Goal: Transaction & Acquisition: Purchase product/service

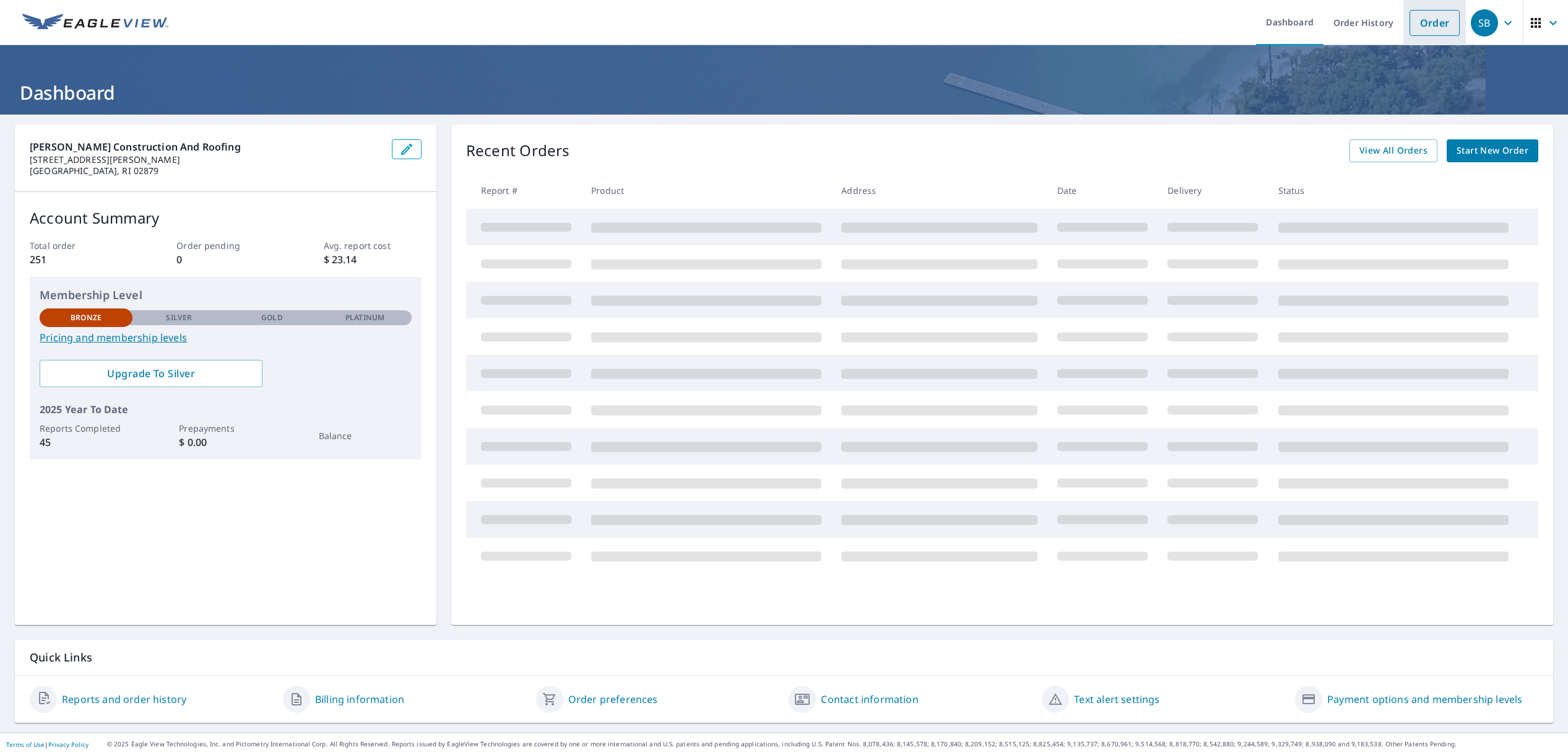
click at [1427, 26] on link "Order" at bounding box center [1434, 23] width 50 height 26
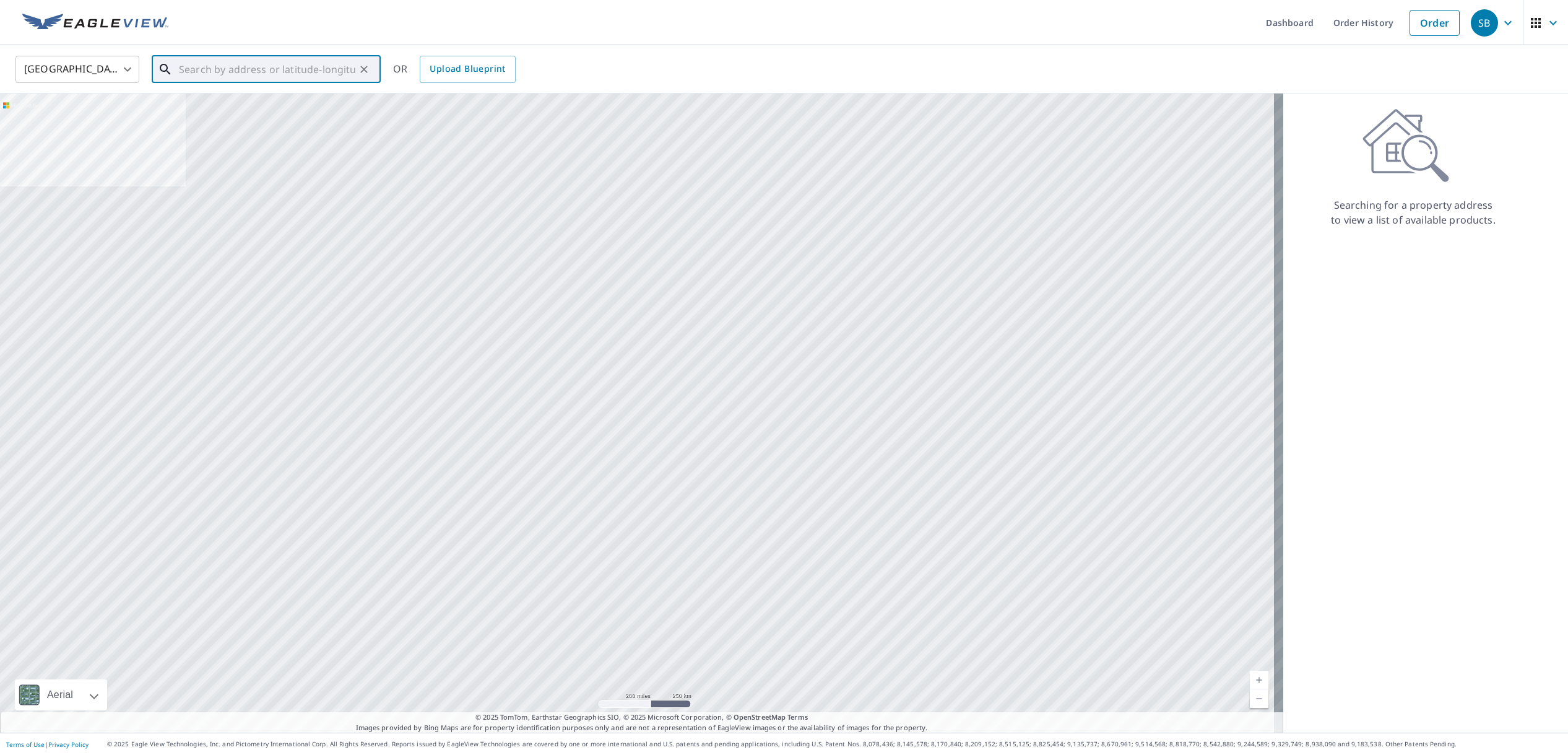
click at [208, 70] on input "text" at bounding box center [267, 70] width 176 height 35
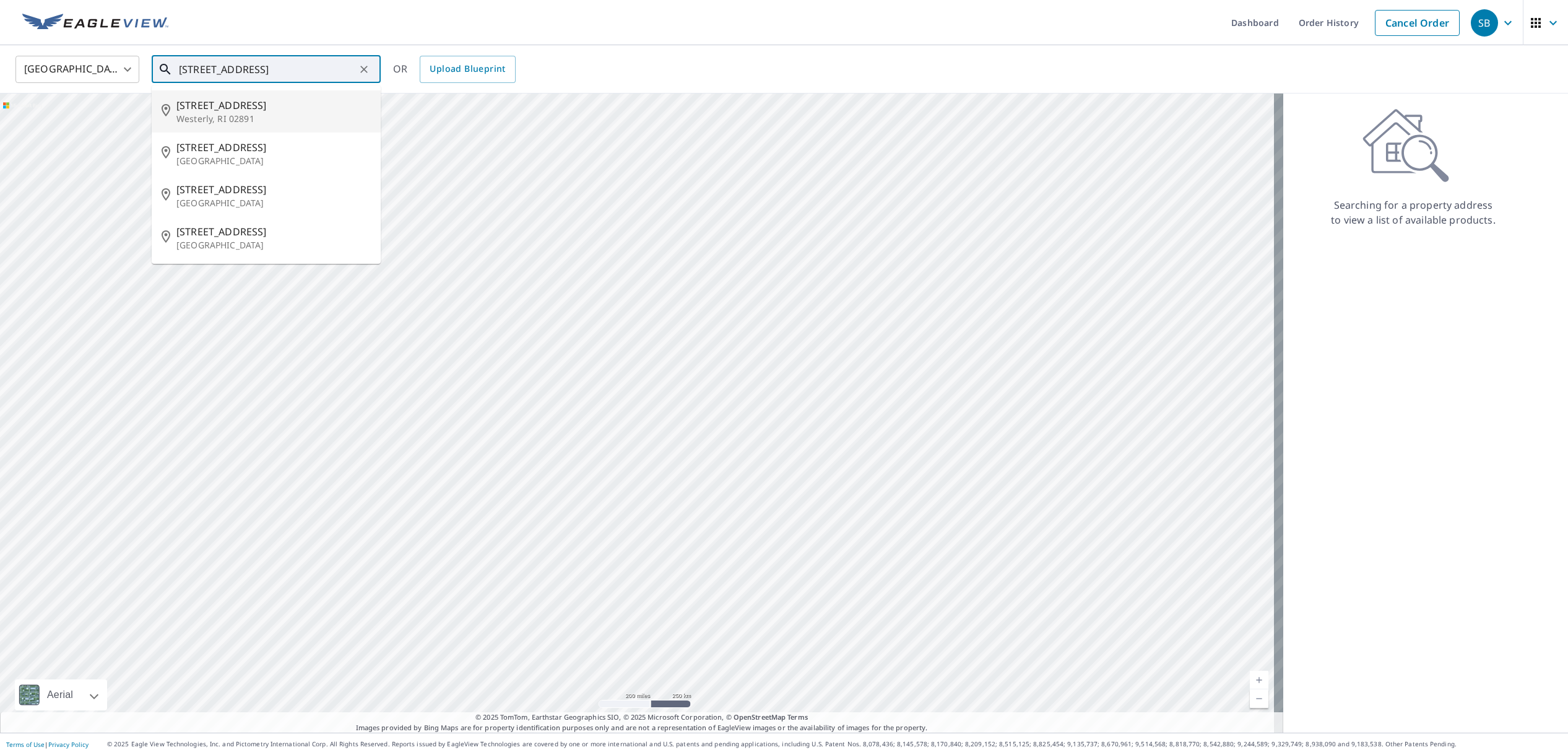
click at [203, 109] on span "[STREET_ADDRESS]" at bounding box center [273, 105] width 194 height 15
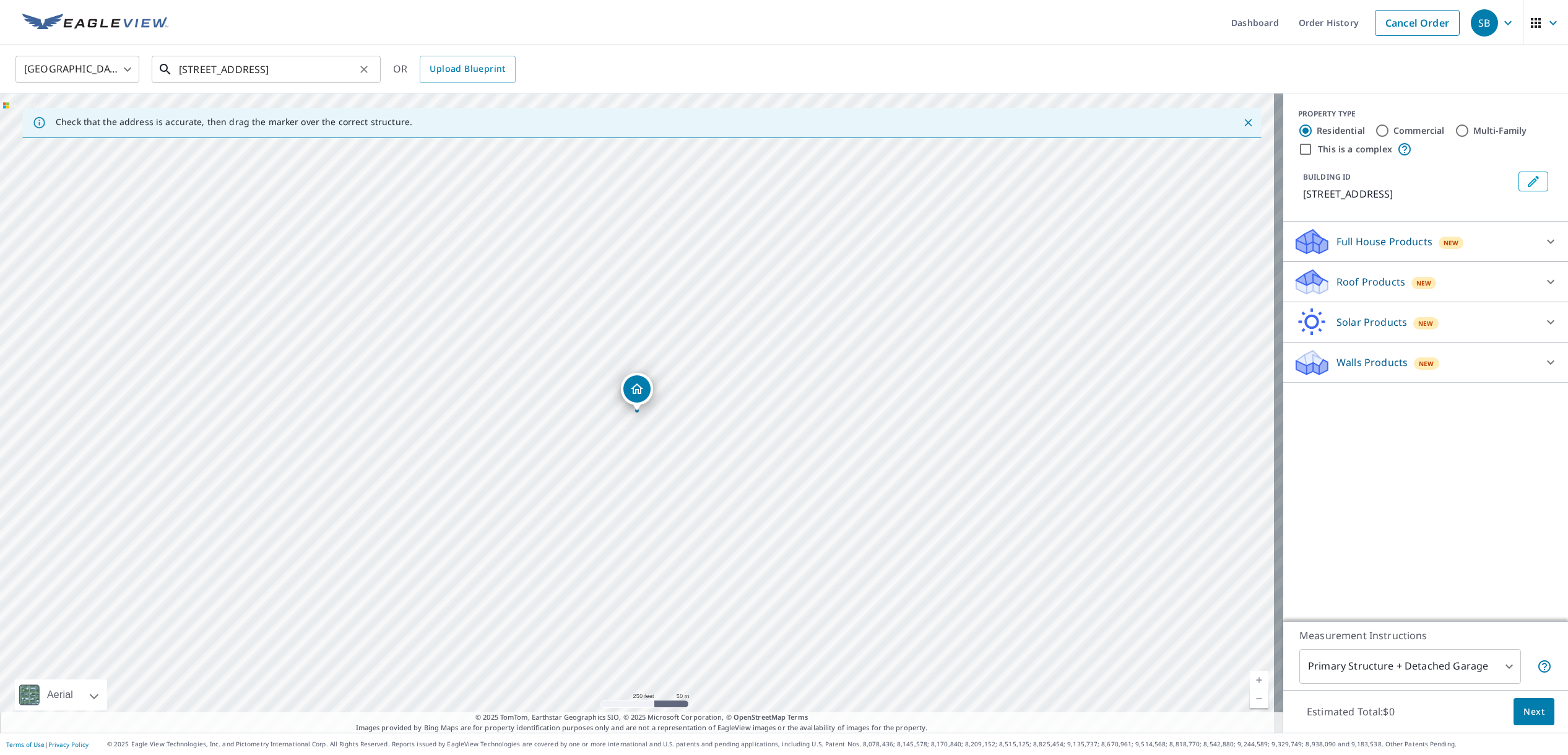
click at [198, 69] on input "[STREET_ADDRESS]" at bounding box center [267, 70] width 176 height 35
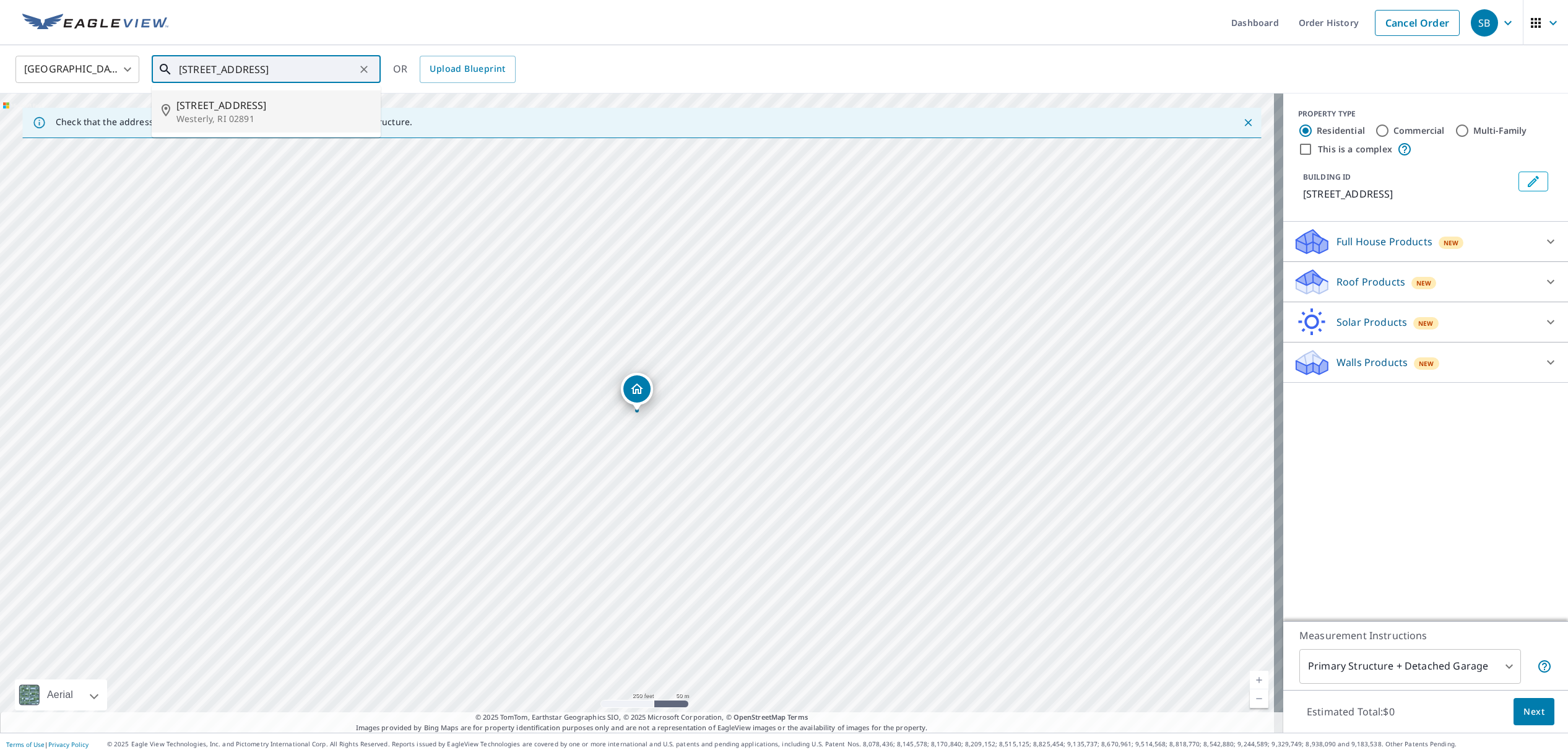
click at [204, 110] on span "[STREET_ADDRESS]" at bounding box center [273, 105] width 194 height 15
type input "[STREET_ADDRESS]"
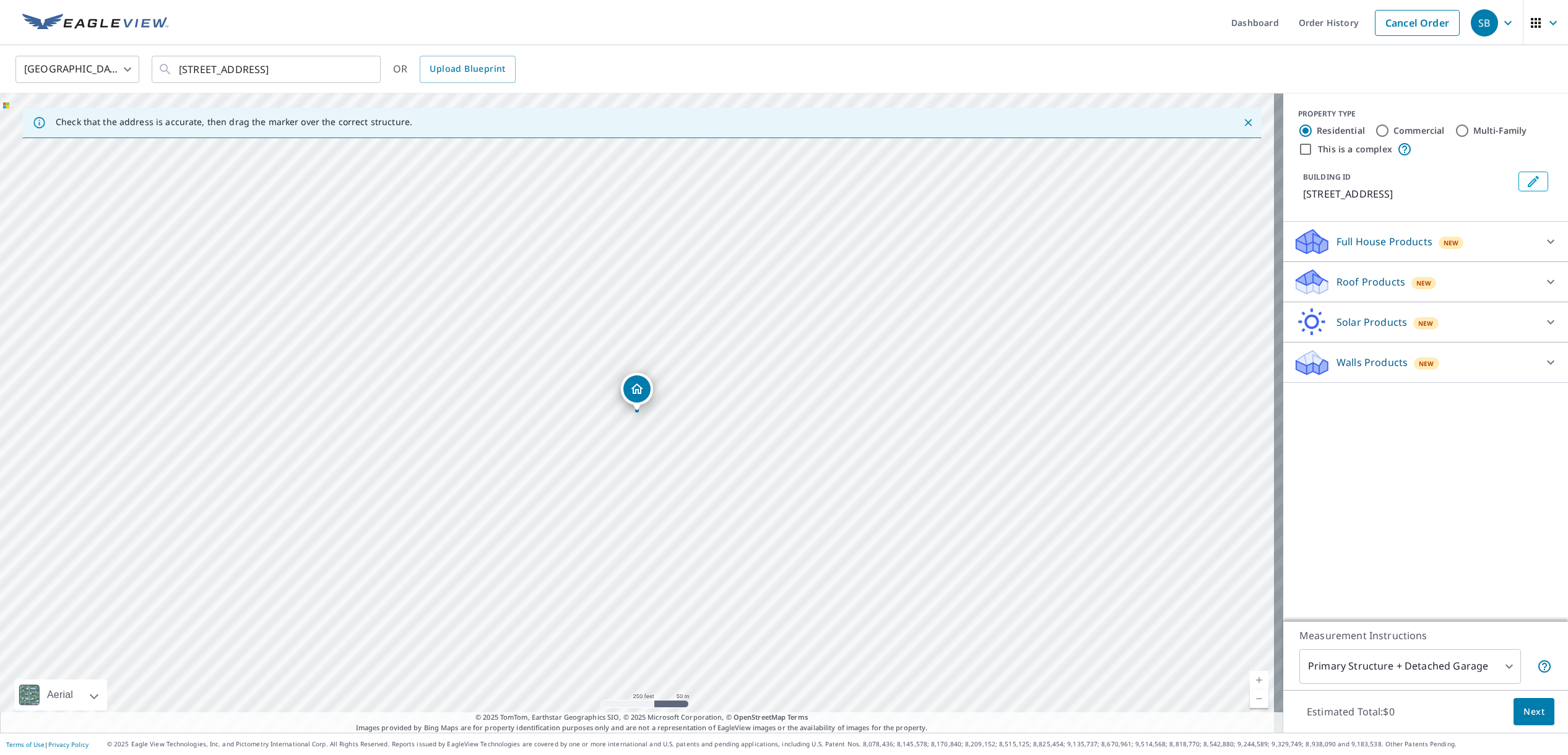
click at [1342, 277] on p "Roof Products" at bounding box center [1370, 281] width 69 height 15
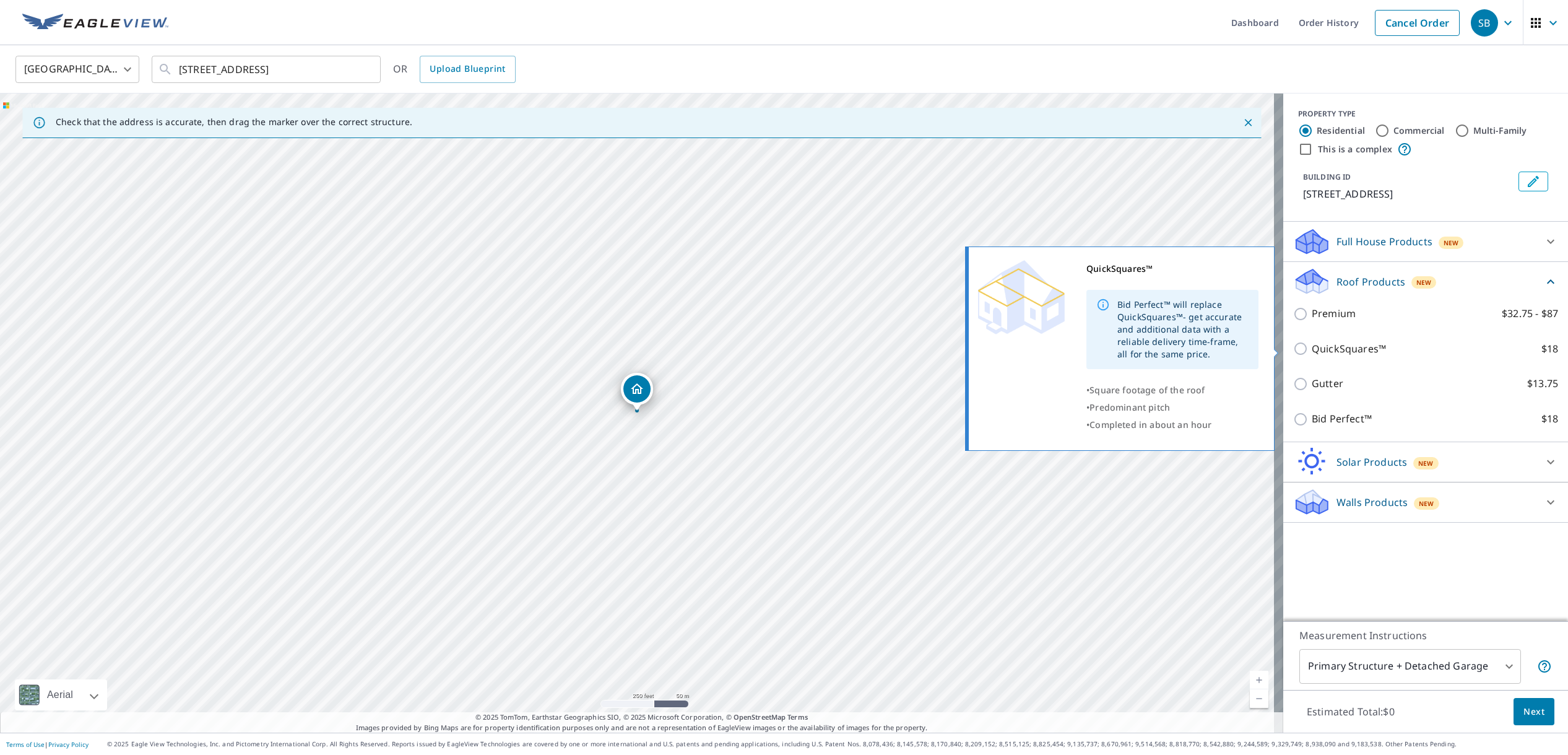
click at [1295, 350] on input "QuickSquares™ $18" at bounding box center [1302, 348] width 19 height 15
checkbox input "true"
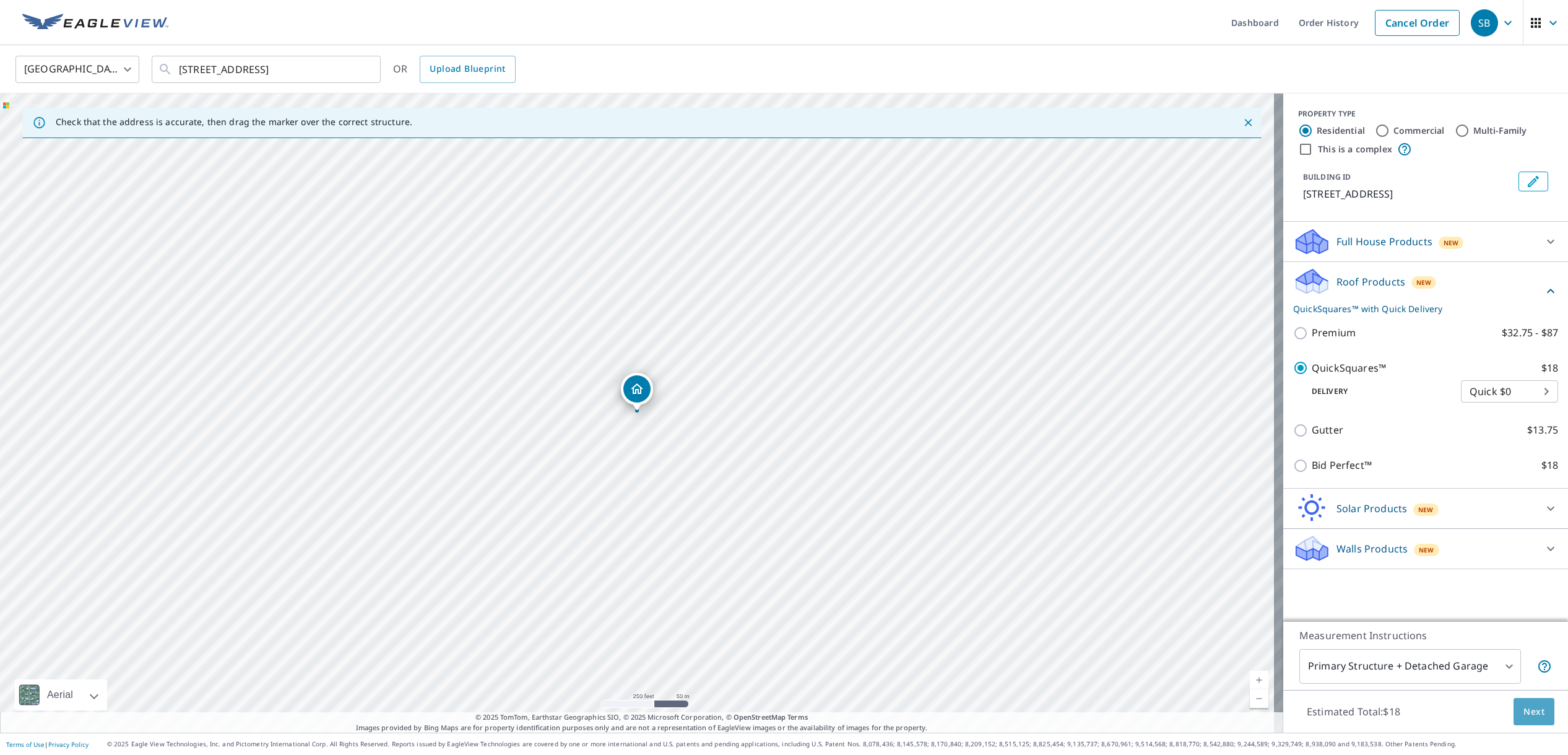
click at [1527, 708] on span "Next" at bounding box center [1533, 712] width 21 height 15
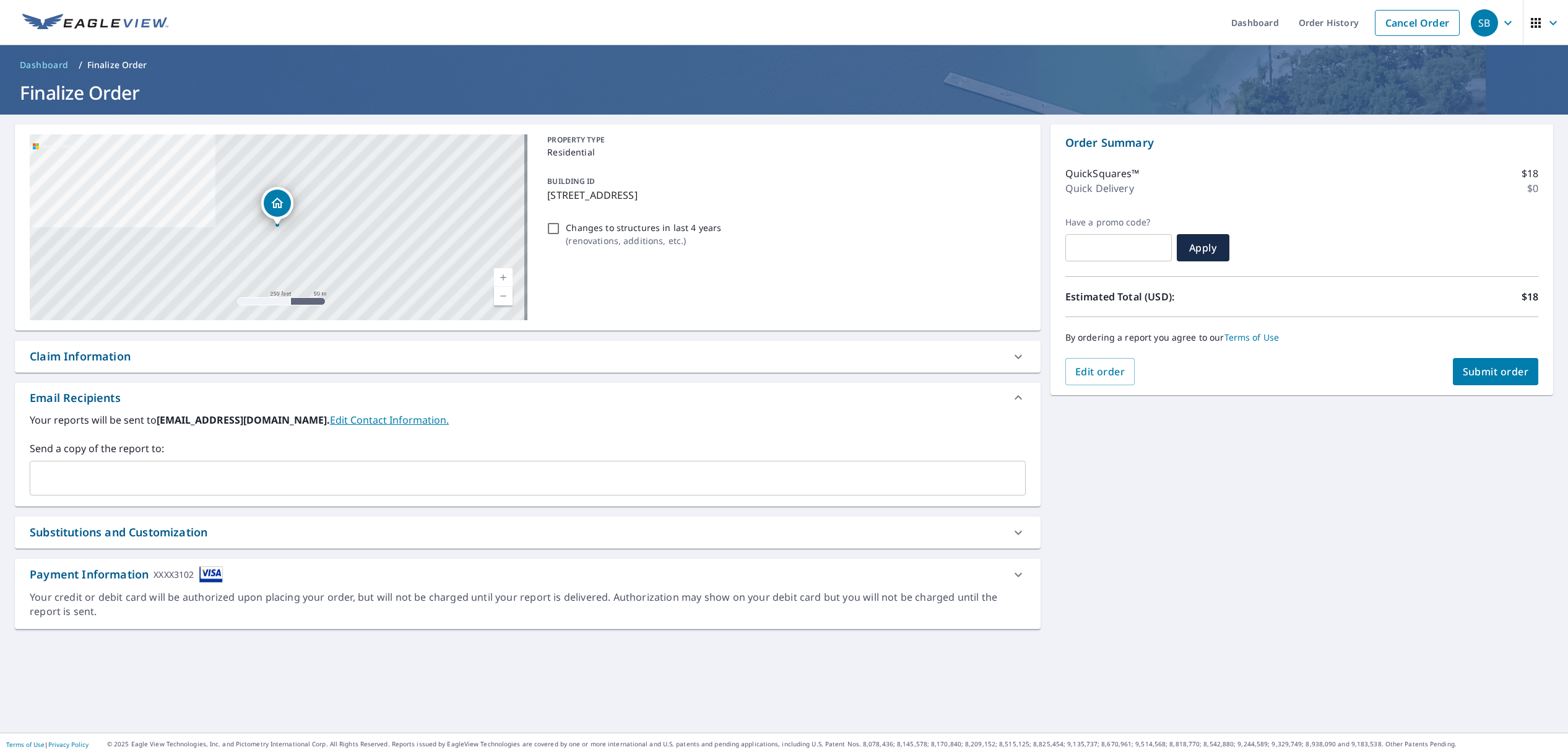
click at [1468, 368] on span "Submit order" at bounding box center [1495, 371] width 66 height 14
